Goal: Task Accomplishment & Management: Use online tool/utility

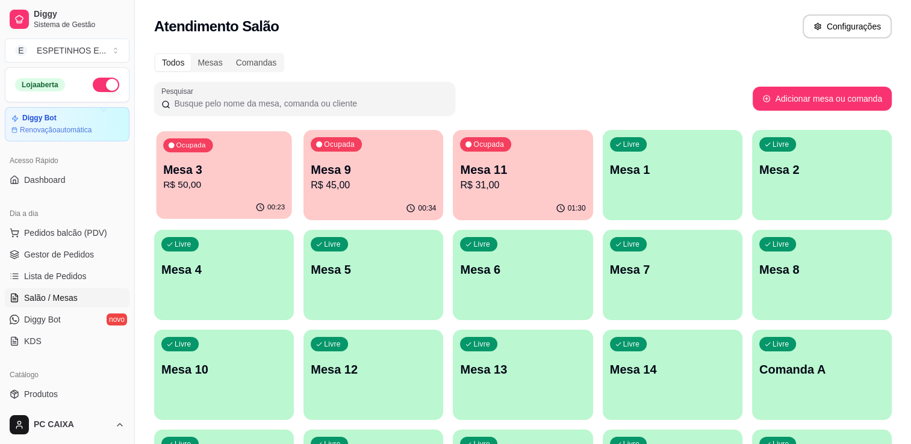
click at [217, 180] on p "R$ 50,00" at bounding box center [224, 185] width 122 height 14
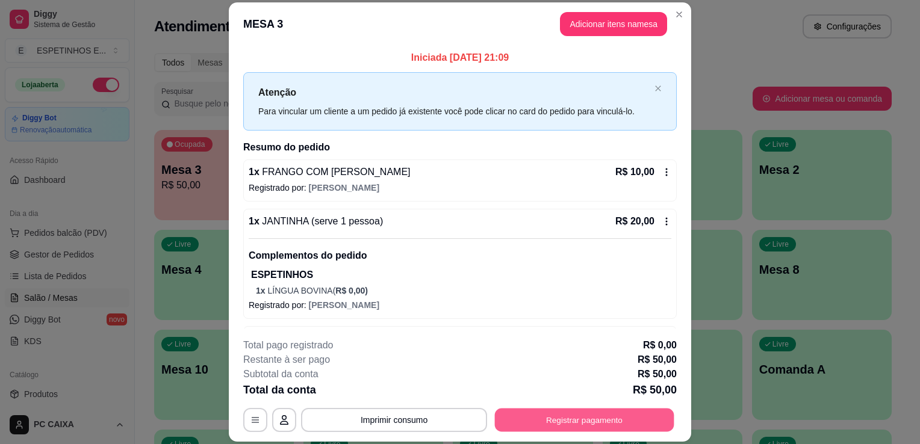
click at [532, 423] on button "Registrar pagamento" at bounding box center [584, 420] width 179 height 23
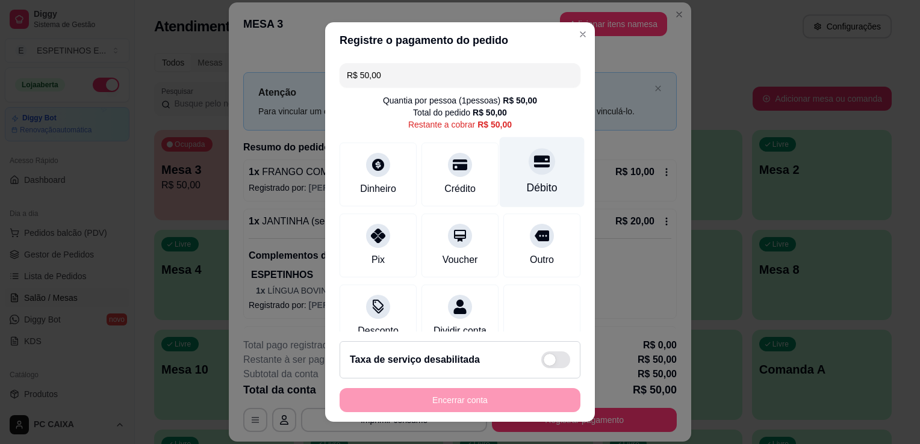
click at [534, 156] on icon at bounding box center [542, 161] width 16 height 12
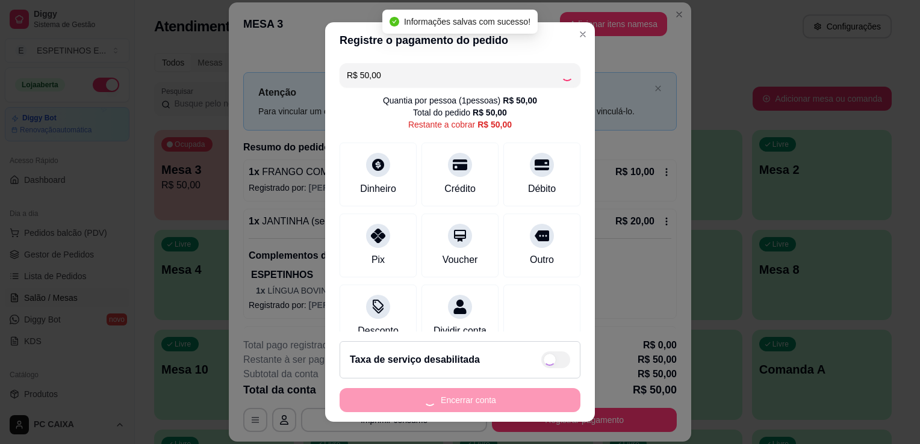
type input "R$ 0,00"
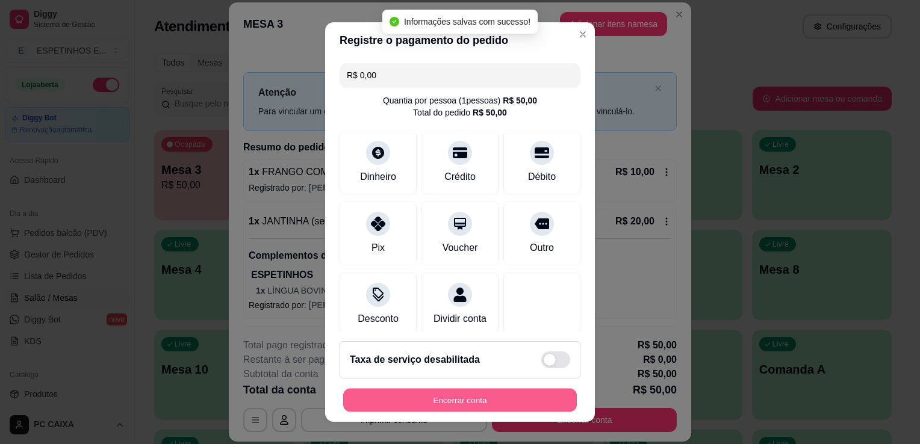
click at [488, 403] on button "Encerrar conta" at bounding box center [460, 400] width 234 height 23
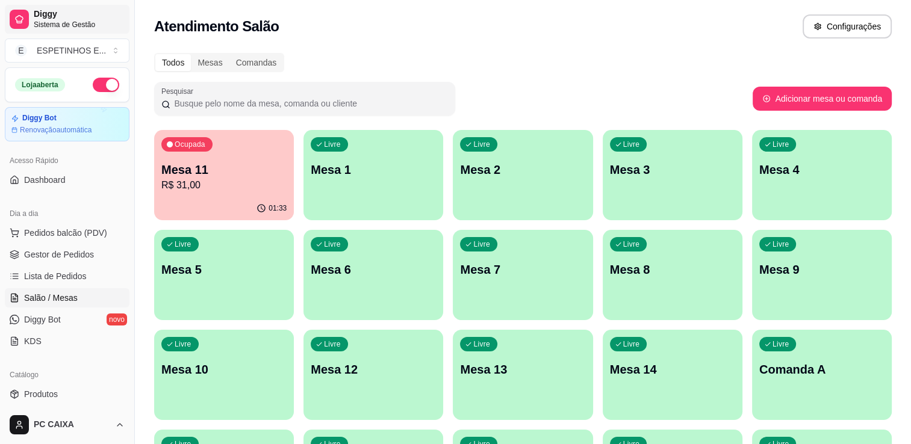
click at [21, 7] on link "Diggy Sistema de Gestão" at bounding box center [67, 19] width 125 height 29
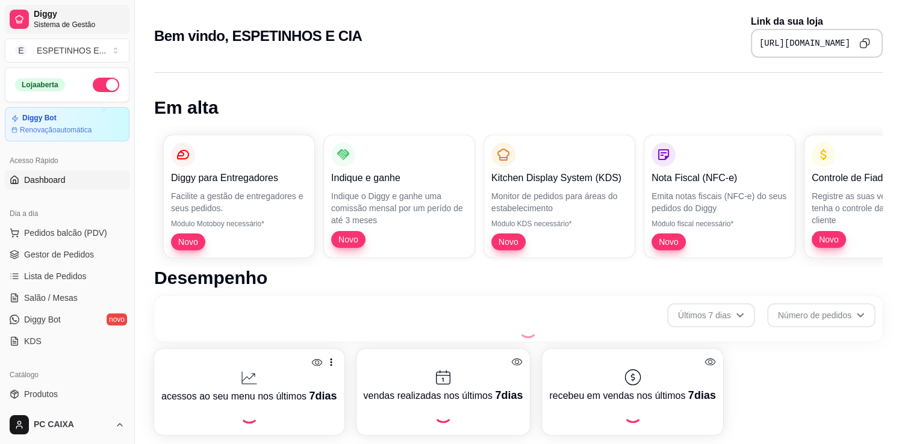
scroll to position [412, 0]
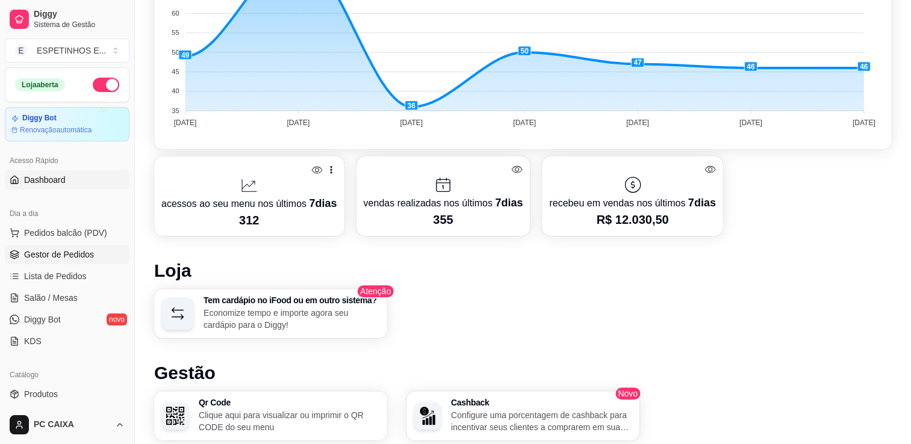
click at [53, 254] on span "Gestor de Pedidos" at bounding box center [59, 255] width 70 height 12
